Goal: Task Accomplishment & Management: Complete application form

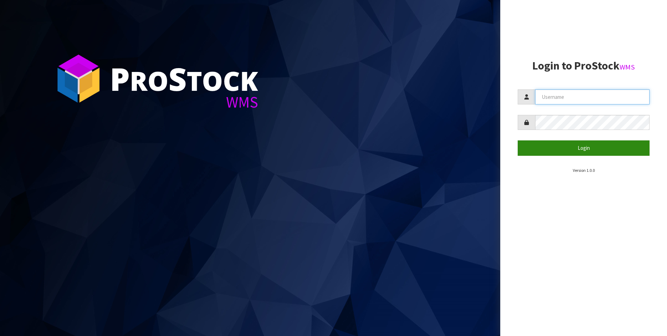
type input "[PERSON_NAME]"
click at [576, 150] on button "Login" at bounding box center [584, 147] width 132 height 15
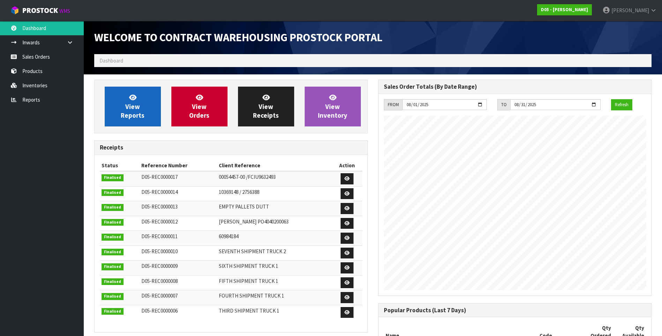
scroll to position [424, 284]
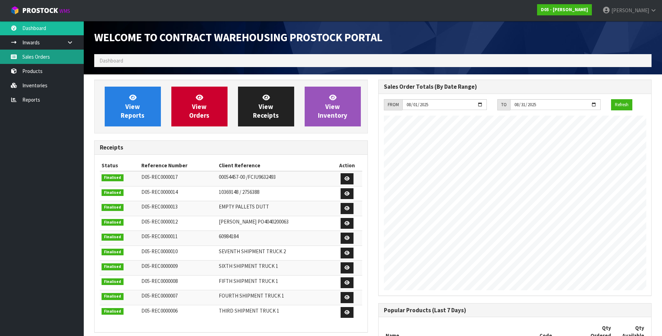
click at [44, 56] on link "Sales Orders" at bounding box center [42, 57] width 84 height 14
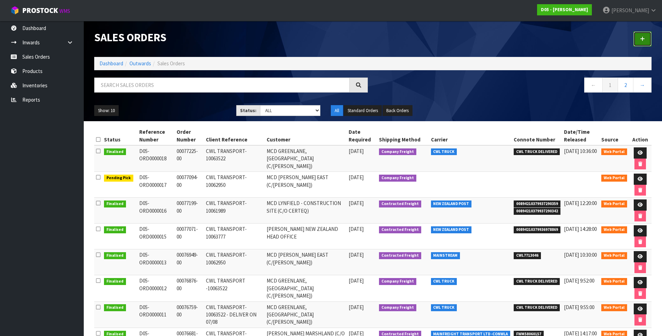
click at [644, 38] on icon at bounding box center [642, 38] width 5 height 5
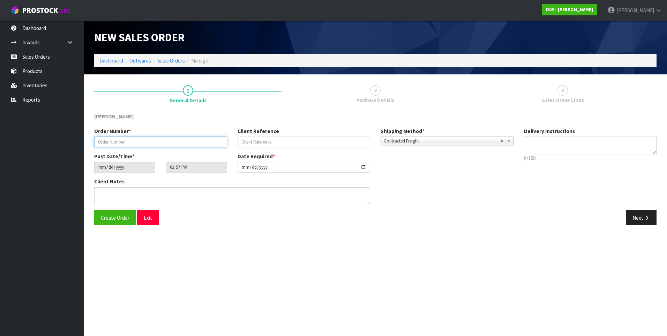
click at [100, 143] on input "text" at bounding box center [160, 141] width 133 height 11
paste input "00077397-00"
type input "00077397-00"
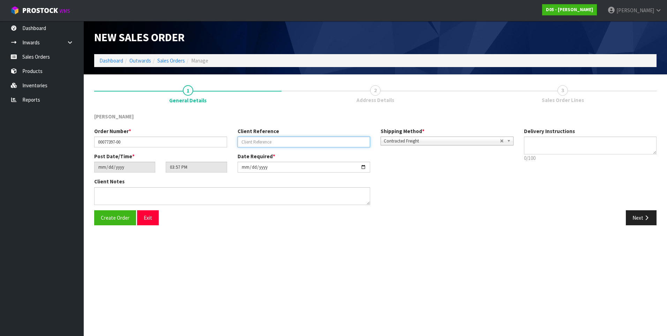
click at [244, 141] on input "text" at bounding box center [304, 141] width 133 height 11
paste input "CWL TRANSPORT-10064918"
type input "CWL TRANSPORT-10064918"
click at [364, 169] on input "[DATE]" at bounding box center [304, 167] width 133 height 11
type input "[DATE]"
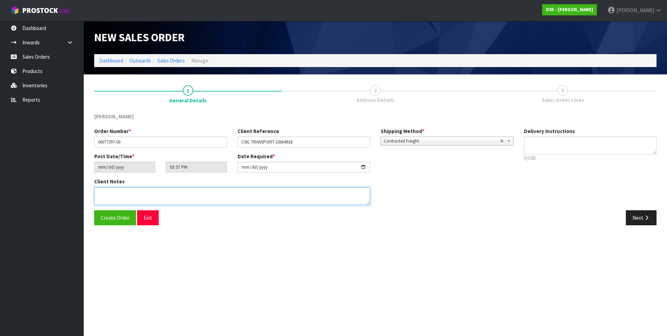
click at [126, 194] on textarea at bounding box center [232, 196] width 276 height 18
paste textarea "PLEASE SHIP TO SITE ASAP"
type textarea "PLEASE SHIP TO SITE ASAP"
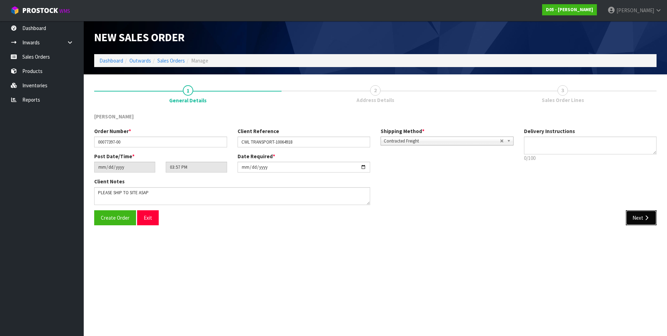
click at [638, 217] on button "Next" at bounding box center [641, 217] width 31 height 15
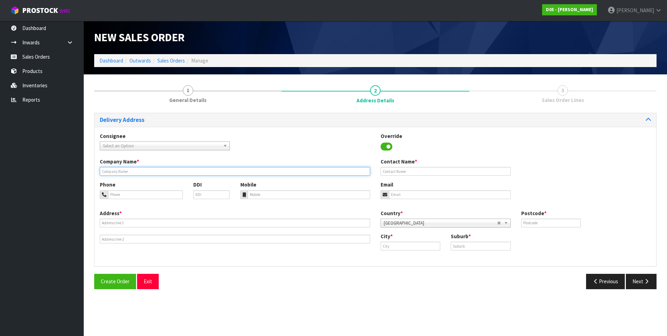
click at [119, 172] on input "text" at bounding box center [235, 171] width 270 height 9
paste input "CERTEQ C/O TELTRAC NESLON"
type input "CERTEQ C/O TELTRAC NESLON"
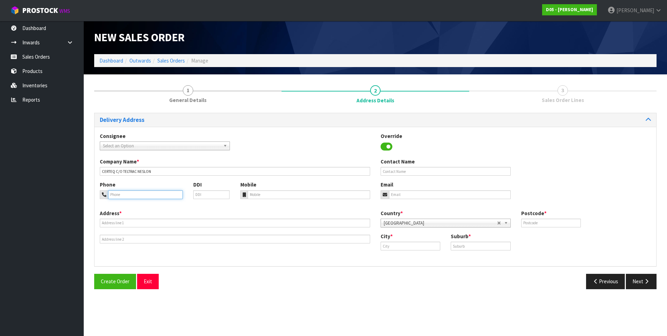
click at [140, 195] on input "tel" at bounding box center [145, 194] width 75 height 9
paste input "[PERSON_NAME]"
type input "[PERSON_NAME]"
drag, startPoint x: 143, startPoint y: 195, endPoint x: 104, endPoint y: 193, distance: 39.2
click at [104, 193] on div "[PERSON_NAME]" at bounding box center [141, 194] width 83 height 9
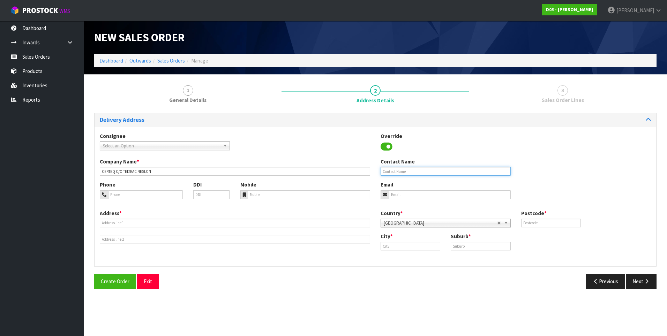
click at [394, 172] on input "text" at bounding box center [446, 171] width 130 height 9
paste input "[PERSON_NAME]"
type input "[PERSON_NAME]"
click at [118, 196] on input "tel" at bounding box center [145, 194] width 75 height 9
paste input "[PHONE_NUMBER]"
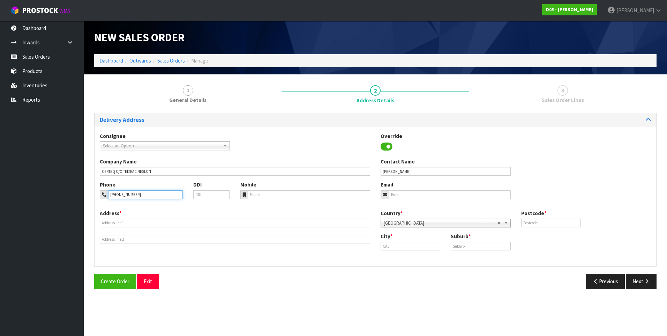
type input "[PHONE_NUMBER]"
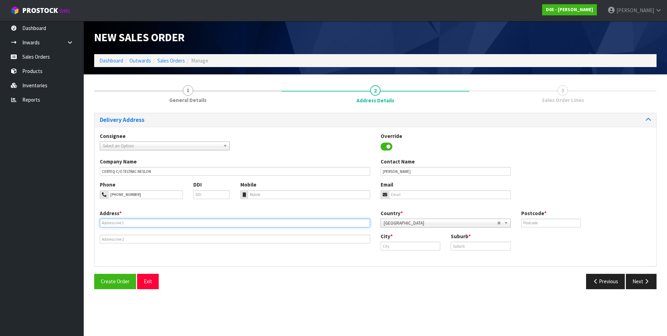
click at [106, 223] on input "text" at bounding box center [235, 222] width 270 height 9
paste input "18 TOKOMARU PLACE"
type input "18 TOKOMARU PLACE"
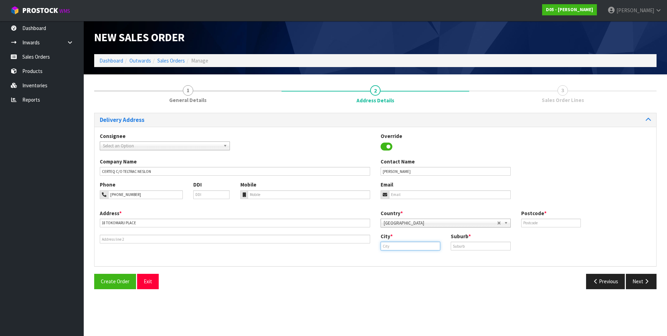
click at [395, 244] on input "text" at bounding box center [411, 245] width 60 height 9
click at [407, 260] on link "Au ckland" at bounding box center [406, 257] width 55 height 9
type input "[GEOGRAPHIC_DATA]"
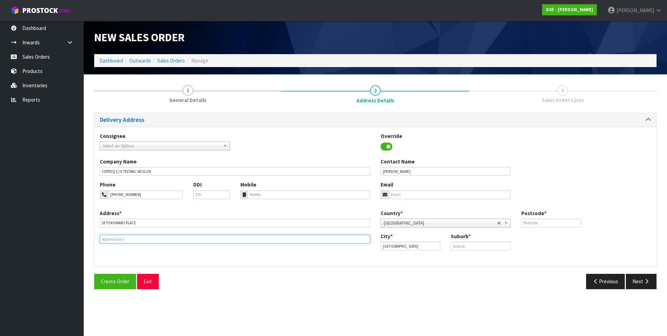
click at [112, 239] on input "text" at bounding box center [235, 239] width 270 height 9
paste input "[PERSON_NAME][GEOGRAPHIC_DATA]"
type input "[PERSON_NAME][GEOGRAPHIC_DATA]"
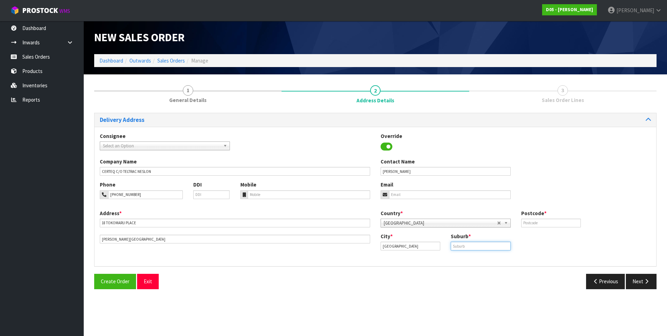
click at [470, 246] on input "text" at bounding box center [481, 245] width 60 height 9
type input "[PERSON_NAME]"
click at [533, 222] on input "text" at bounding box center [551, 222] width 60 height 9
type input "7011"
click at [643, 278] on button "Next" at bounding box center [641, 281] width 31 height 15
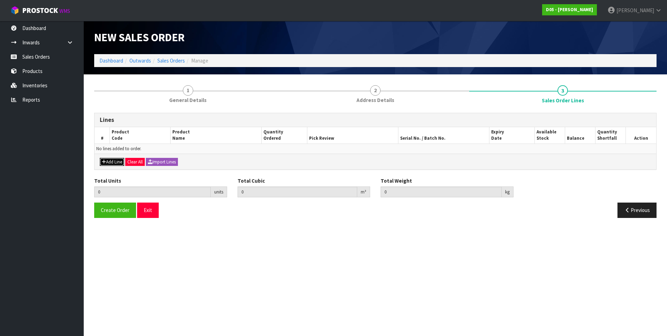
click at [112, 160] on button "Add Line" at bounding box center [112, 162] width 24 height 8
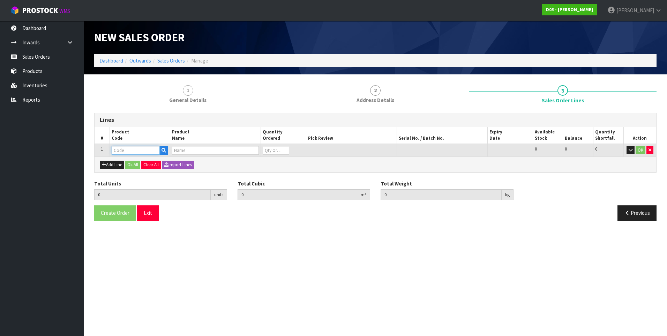
click at [123, 150] on input "text" at bounding box center [136, 150] width 48 height 9
paste input "6010400001-00"
type input "6010400001-00"
type input "0.000000"
type input "0.000"
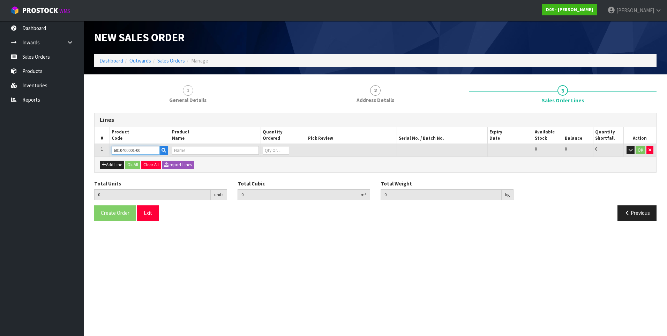
type input "( B )COUNTERSUNK BOLT,SOCKET ,M10-50,316 STAINLESS STEEL"
type input "0"
type input "6010400001-00"
click at [270, 148] on input "0" at bounding box center [268, 150] width 25 height 9
type input "3"
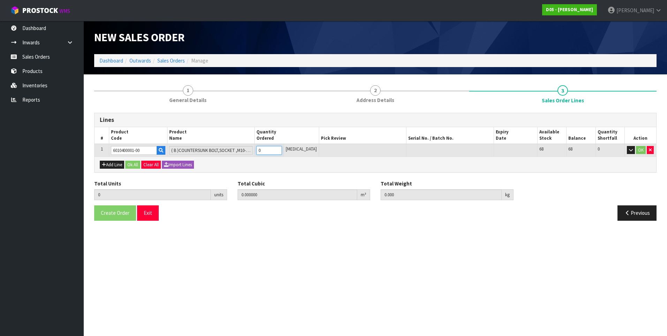
type input "0.00006"
type input "3"
click at [116, 165] on button "Add Line" at bounding box center [112, 165] width 24 height 8
type input "0"
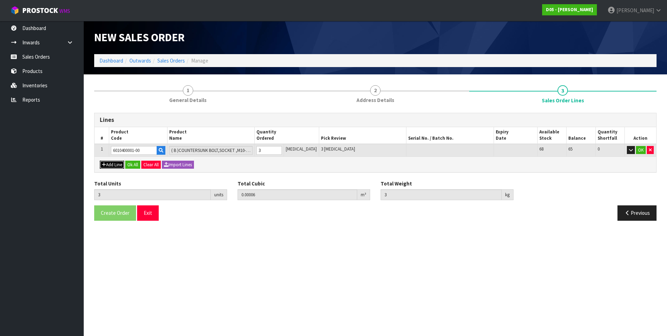
type input "0"
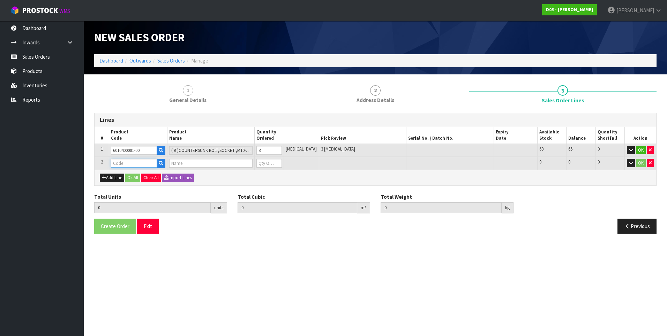
click at [124, 164] on input "text" at bounding box center [134, 163] width 46 height 9
paste input "6010600002-00"
type input "6010600002-00"
type input "3"
type input "0.00006"
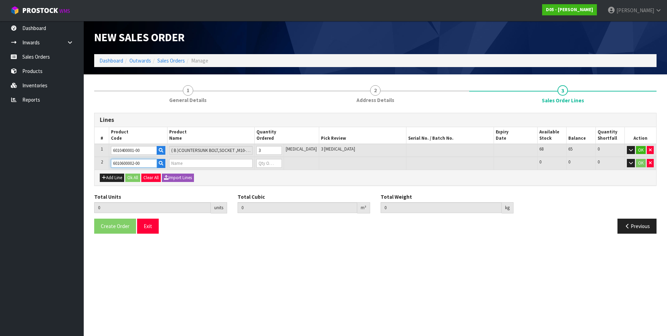
type input "3"
type input "( B )HILTI M10 SAFETY ANCHOR HSC-I M10X50"
type input "0"
click at [270, 163] on input "0" at bounding box center [268, 163] width 25 height 9
type input "6"
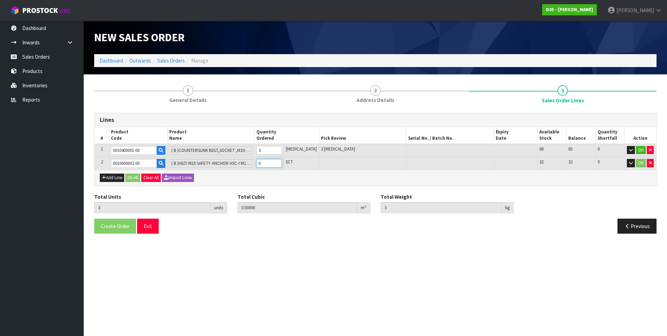
type input "0.000132"
type input "3.15"
type input "3"
click at [226, 244] on section "1 General Details 2 Address Details 3 Sales Order Lines Lines # Product Code Pr…" at bounding box center [375, 159] width 583 height 170
click at [135, 177] on button "Ok All" at bounding box center [132, 177] width 15 height 8
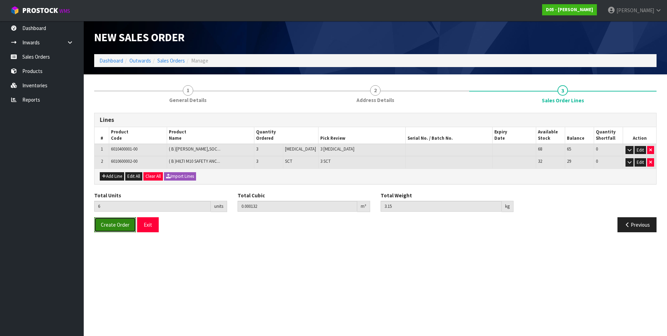
click at [115, 224] on span "Create Order" at bounding box center [115, 224] width 29 height 7
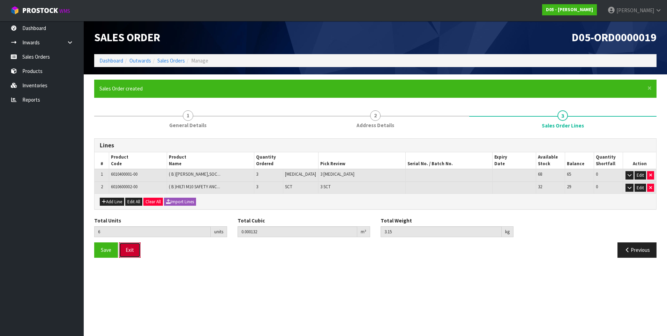
click at [132, 252] on button "Exit" at bounding box center [130, 249] width 22 height 15
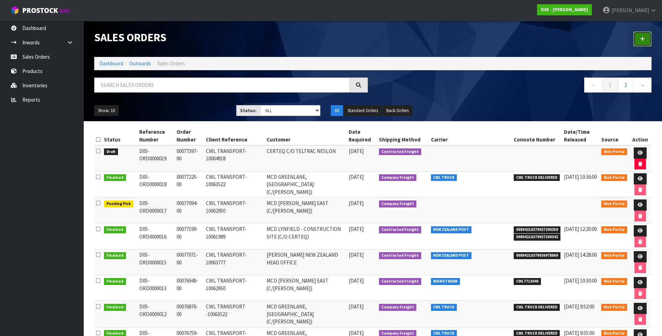
click at [641, 39] on icon at bounding box center [642, 38] width 5 height 5
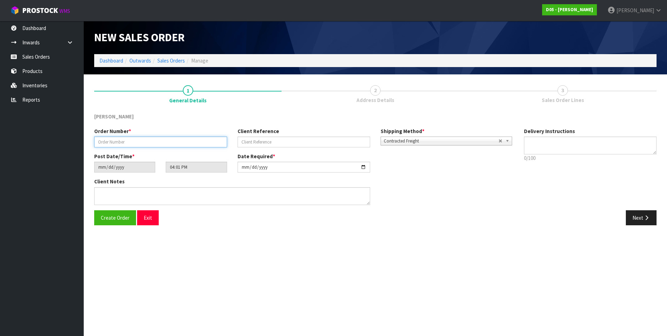
click at [114, 142] on input "text" at bounding box center [160, 141] width 133 height 11
paste input "00077396-00"
type input "00077396-00"
click at [361, 166] on input "[DATE]" at bounding box center [304, 167] width 133 height 11
type input "[DATE]"
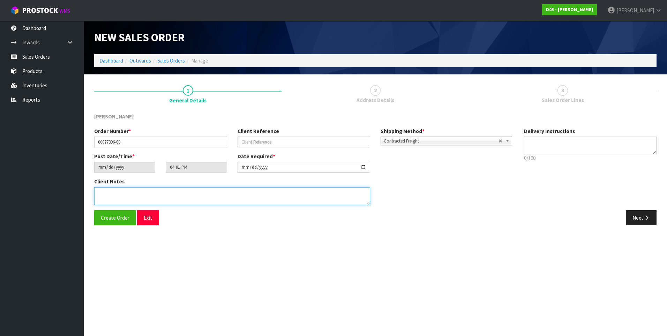
click at [98, 189] on textarea at bounding box center [232, 196] width 276 height 18
paste textarea "PLEASE DELIVER TO [PERSON_NAME] 15/08"
type textarea "PLEASE DELIVER TO [PERSON_NAME] 15/08"
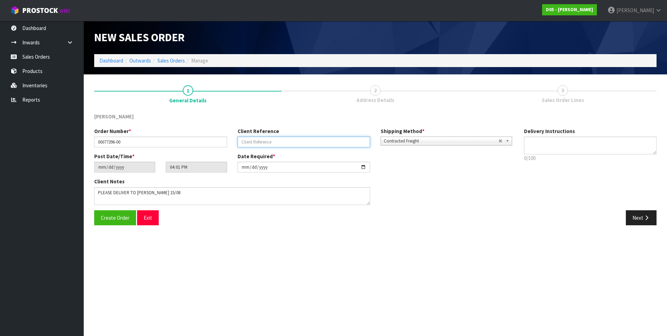
click at [265, 141] on input "text" at bounding box center [304, 141] width 133 height 11
paste input "CWL TRANSPORT-10063522"
type input "CWL TRANSPORT-10063522"
click at [94, 210] on button "Create Order" at bounding box center [115, 217] width 42 height 15
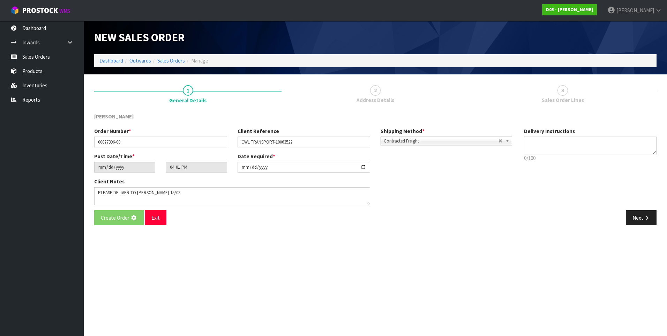
click at [256, 233] on section "1 General Details 2 Address Details 3 Sales Order Lines [PERSON_NAME] Order Num…" at bounding box center [375, 154] width 583 height 161
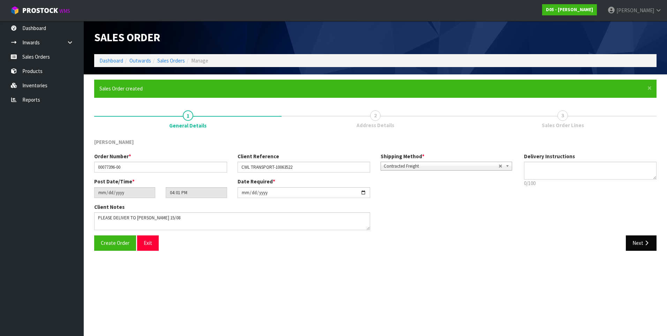
type input "18:01:00.000"
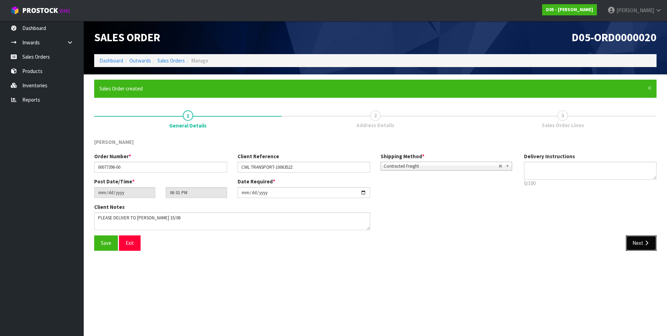
click at [643, 243] on button "Next" at bounding box center [641, 242] width 31 height 15
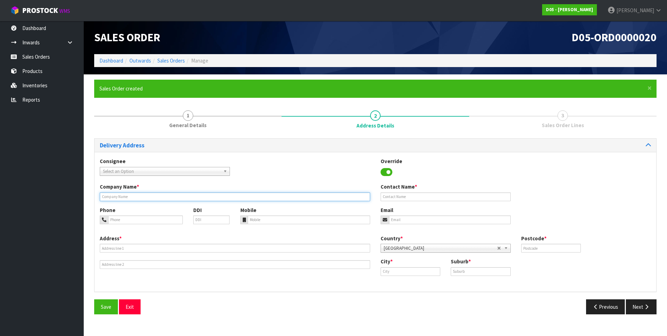
click at [107, 195] on input "text" at bounding box center [235, 196] width 270 height 9
paste input "MCD GREENLANE, [GEOGRAPHIC_DATA] (C/[PERSON_NAME])"
type input "MCD GREENLANE, [GEOGRAPHIC_DATA] (C/[PERSON_NAME])"
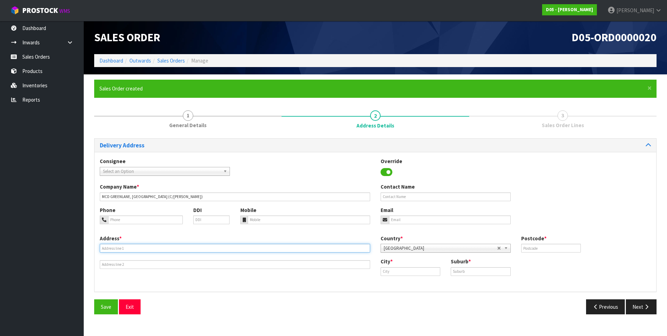
click at [110, 247] on input "text" at bounding box center [235, 248] width 270 height 9
paste input "UNIT D, [STREET_ADDRESS]"
type input "UNIT D, [STREET_ADDRESS]"
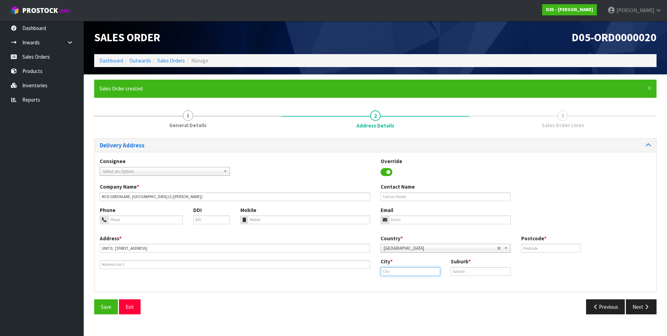
click at [393, 270] on input "text" at bounding box center [411, 271] width 60 height 9
click at [403, 280] on link "[PERSON_NAME] land" at bounding box center [412, 282] width 63 height 9
type input "[GEOGRAPHIC_DATA]"
click at [468, 270] on input "text" at bounding box center [481, 271] width 60 height 9
type input "[GEOGRAPHIC_DATA]"
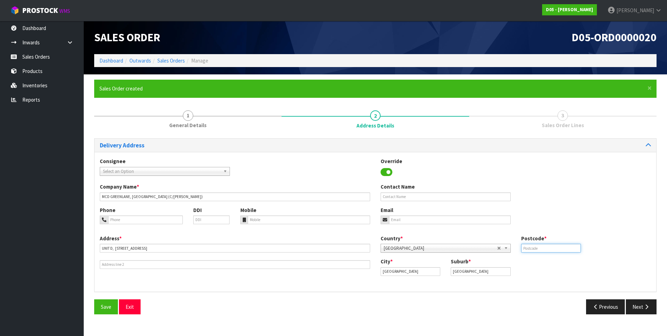
click at [532, 247] on input "text" at bounding box center [551, 248] width 60 height 9
type input "0632"
click at [637, 305] on button "Next" at bounding box center [641, 306] width 31 height 15
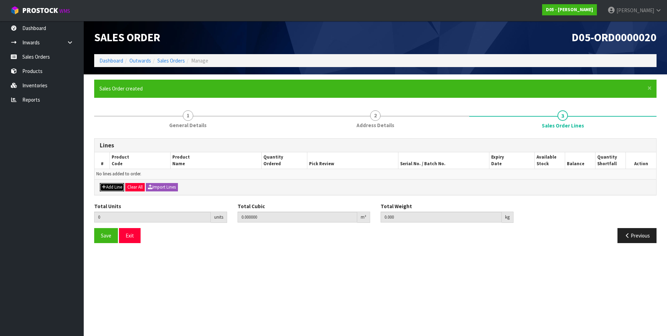
click at [117, 185] on button "Add Line" at bounding box center [112, 187] width 24 height 8
type input "0"
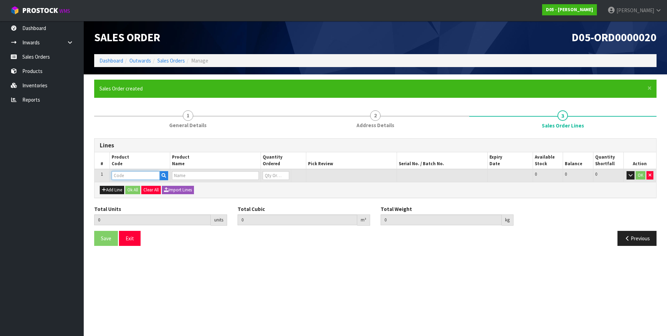
click at [124, 176] on input "text" at bounding box center [136, 175] width 48 height 9
paste input "1010500029-11"
type input "1010500029-11"
type input "0.000000"
type input "0.000"
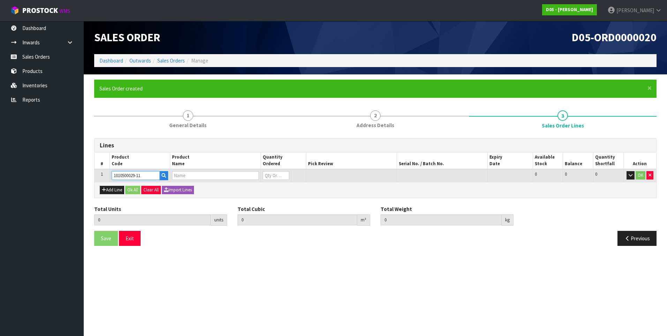
type input "( B )DIRECTIONAL BASE PANEL,NG,BLANK,71555"
type input "0"
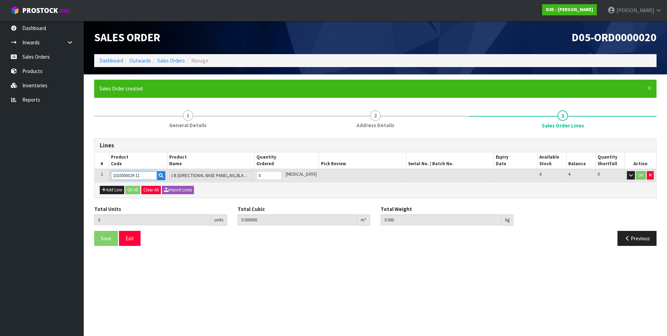
type input "1010500029-11"
click at [271, 174] on input "0" at bounding box center [268, 175] width 25 height 9
type input "1"
type input "0.169692"
type input "17"
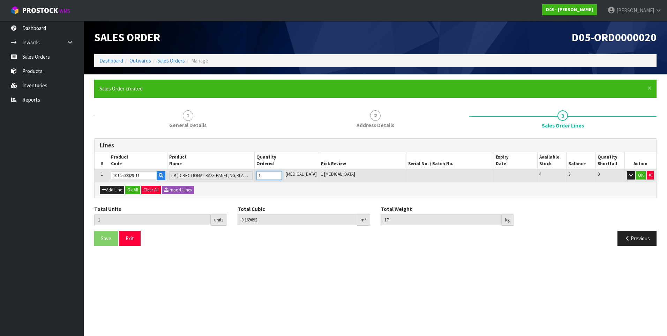
type input "1"
click at [134, 189] on button "Ok All" at bounding box center [132, 190] width 15 height 8
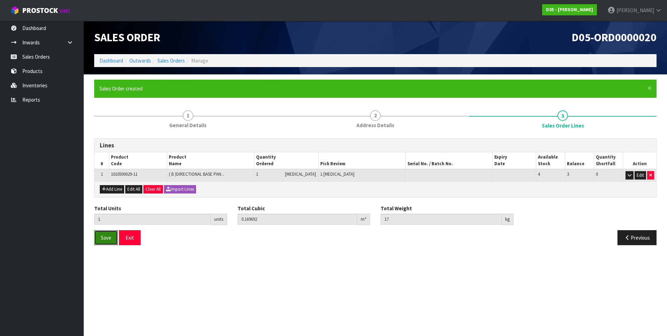
click at [105, 238] on span "Save" at bounding box center [106, 237] width 10 height 7
click at [109, 235] on span "Save" at bounding box center [106, 237] width 10 height 7
click at [32, 61] on link "Sales Orders" at bounding box center [42, 57] width 84 height 14
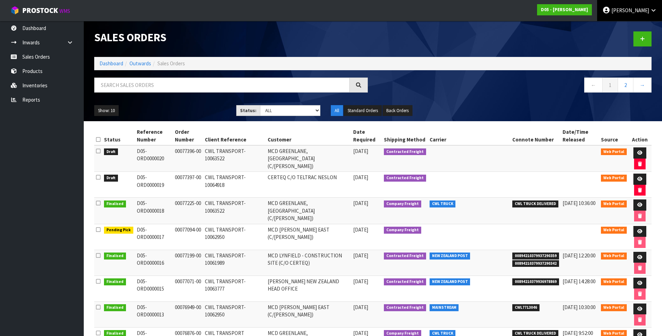
click at [641, 8] on span "[PERSON_NAME]" at bounding box center [630, 10] width 38 height 7
click at [628, 23] on link "Logout" at bounding box center [633, 27] width 55 height 9
